Goal: Task Accomplishment & Management: Complete application form

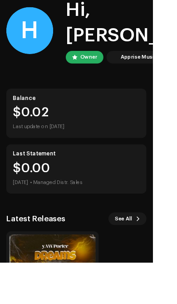
scroll to position [47, 0]
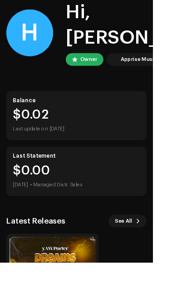
click at [177, 257] on html "YawPorter Home Catalog Transactions Analytics Resources Search H H Hi, [PERSON_…" at bounding box center [88, 105] width 177 height 304
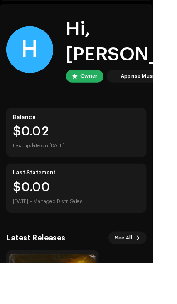
scroll to position [0, 0]
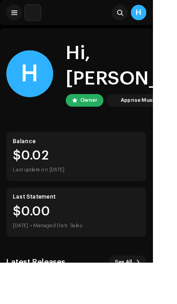
click at [11, 11] on button at bounding box center [16, 14] width 18 height 18
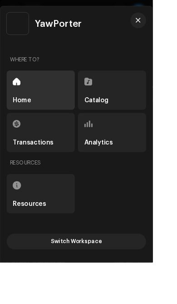
click at [169, 127] on div "Catalog" at bounding box center [129, 104] width 79 height 45
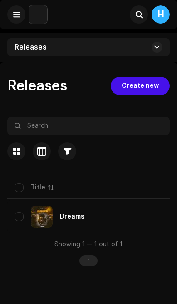
click at [149, 78] on span "Create new" at bounding box center [140, 86] width 37 height 18
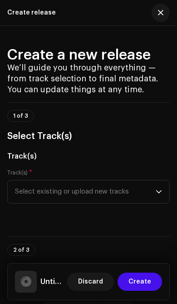
click at [158, 184] on div "dropdown trigger" at bounding box center [159, 191] width 6 height 23
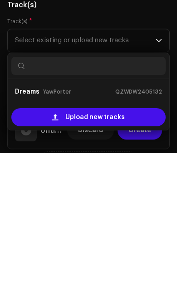
scroll to position [7, 0]
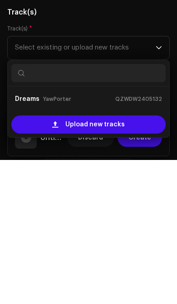
click at [125, 259] on div "Upload new tracks" at bounding box center [88, 268] width 154 height 18
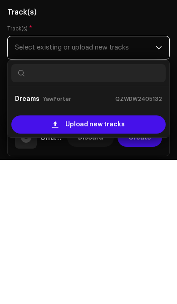
scroll to position [111, 0]
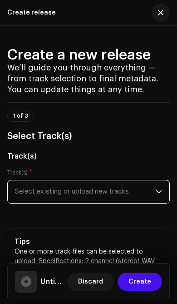
click at [162, 198] on p-select "Select existing or upload new tracks" at bounding box center [88, 192] width 163 height 24
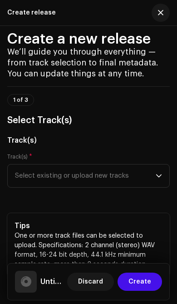
scroll to position [18, 0]
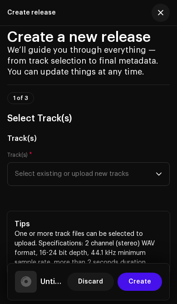
click at [163, 174] on p-select "Select existing or upload new tracks" at bounding box center [88, 174] width 163 height 24
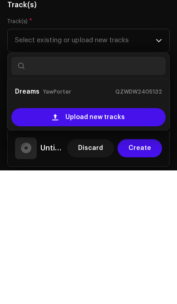
click at [133, 221] on small "QZWDW2405132" at bounding box center [138, 225] width 47 height 9
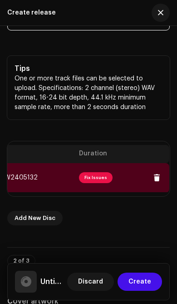
scroll to position [0, 391]
click at [103, 176] on span "Fix Issues" at bounding box center [96, 177] width 34 height 11
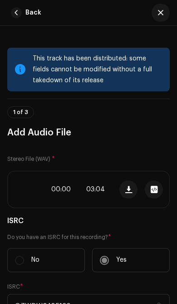
scroll to position [0, 0]
click at [157, 189] on span "button" at bounding box center [154, 189] width 7 height 7
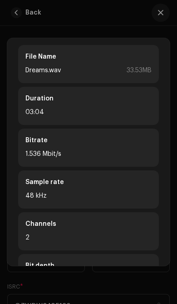
scroll to position [111, 0]
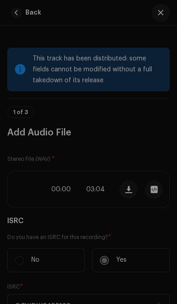
click at [165, 5] on div "Dreams.wav File Name Dreams.wav 33.53MB Duration 03:04 Bitrate 1.536 Mbit/s Sam…" at bounding box center [88, 152] width 177 height 304
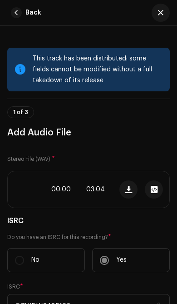
click at [166, 10] on button "button" at bounding box center [161, 13] width 18 height 18
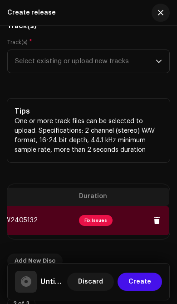
scroll to position [0, 391]
click at [100, 218] on span "Fix Issues" at bounding box center [96, 220] width 34 height 11
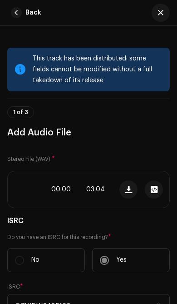
scroll to position [0, 0]
click at [163, 12] on span "button" at bounding box center [160, 12] width 5 height 7
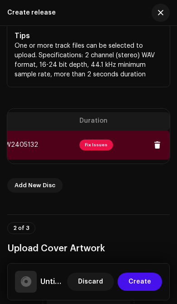
scroll to position [205, 0]
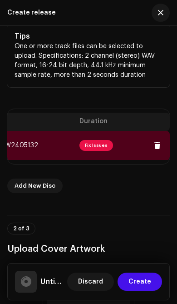
click at [94, 144] on span "Fix Issues" at bounding box center [96, 145] width 34 height 11
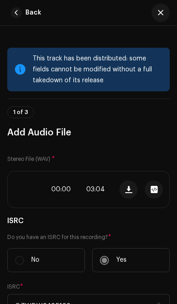
click at [15, 102] on div "1 of 3 Add Audio File" at bounding box center [88, 119] width 163 height 41
click at [128, 190] on span "button" at bounding box center [128, 189] width 7 height 7
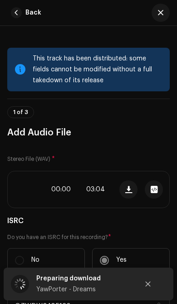
click at [81, 294] on div "YawPorter - Dreams" at bounding box center [83, 289] width 95 height 11
click at [156, 191] on span "button" at bounding box center [154, 189] width 7 height 7
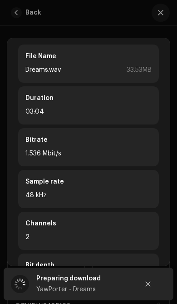
scroll to position [40, 0]
click at [150, 282] on icon "Close" at bounding box center [148, 284] width 5 height 5
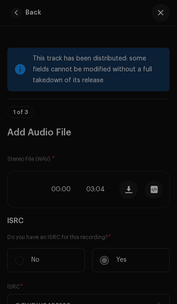
click at [172, 158] on div "Dreams.wav File Name Dreams.wav 33.53MB Duration 03:04 Bitrate 1.536 Mbit/s Sam…" at bounding box center [88, 152] width 177 height 304
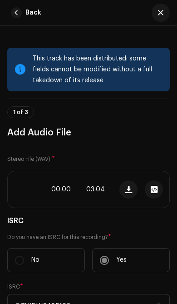
click at [165, 11] on button "button" at bounding box center [161, 13] width 18 height 18
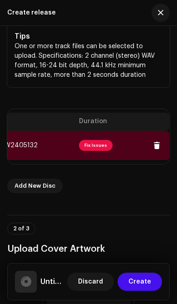
scroll to position [0, 391]
click at [101, 146] on span "Fix Issues" at bounding box center [96, 145] width 34 height 11
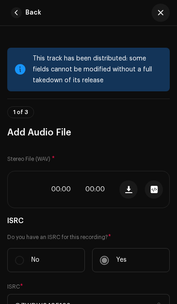
click at [159, 188] on button "button" at bounding box center [154, 189] width 18 height 18
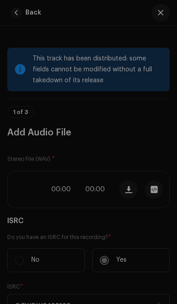
click at [164, 17] on div "Dreams.wav File Name Dreams.wav 33.53MB Duration 03:04 Bitrate 1.536 Mbit/s Sam…" at bounding box center [88, 152] width 177 height 304
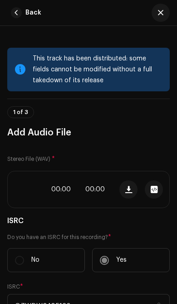
click at [163, 13] on span "button" at bounding box center [160, 12] width 5 height 7
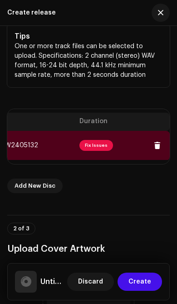
click at [162, 15] on span "button" at bounding box center [160, 12] width 5 height 7
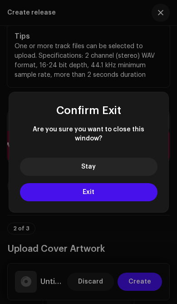
click at [162, 16] on div "Confirm Exit Are you sure you want to close this window? Stay Exit" at bounding box center [88, 152] width 177 height 304
click at [121, 163] on button "Stay" at bounding box center [89, 167] width 138 height 18
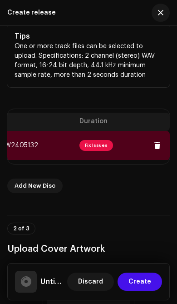
click at [100, 143] on span "Fix Issues" at bounding box center [96, 145] width 34 height 11
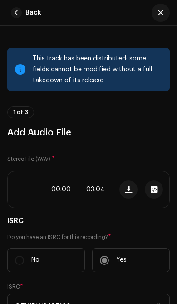
click at [166, 13] on button "button" at bounding box center [161, 13] width 18 height 18
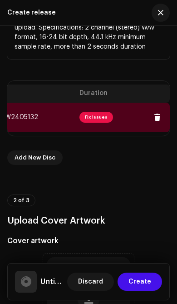
scroll to position [234, 0]
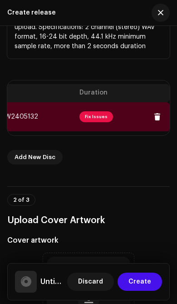
click at [158, 122] on button at bounding box center [157, 117] width 18 height 18
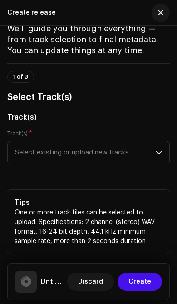
scroll to position [14, 0]
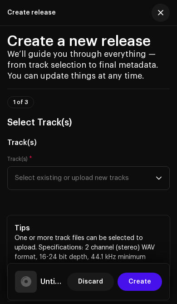
click at [150, 175] on span "Select existing or upload new tracks" at bounding box center [85, 178] width 141 height 23
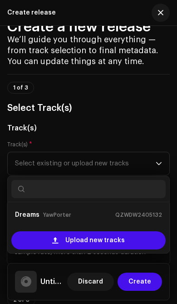
scroll to position [30, 0]
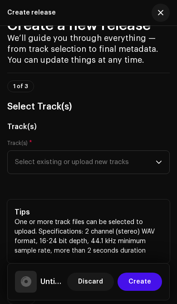
click at [155, 157] on span "Select existing or upload new tracks" at bounding box center [85, 162] width 141 height 23
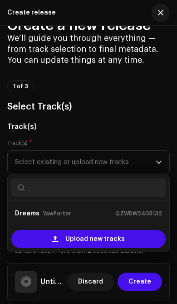
click at [119, 239] on span "Upload new tracks" at bounding box center [94, 239] width 59 height 18
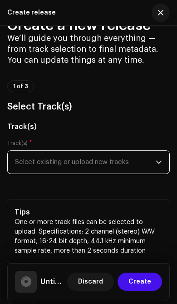
click at [153, 163] on span "Select existing or upload new tracks" at bounding box center [85, 162] width 141 height 23
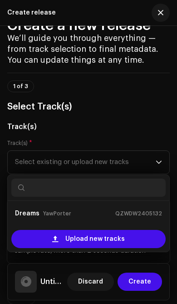
click at [136, 230] on div "Upload new tracks" at bounding box center [88, 239] width 154 height 18
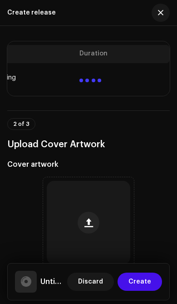
scroll to position [196, 0]
